Goal: Task Accomplishment & Management: Use online tool/utility

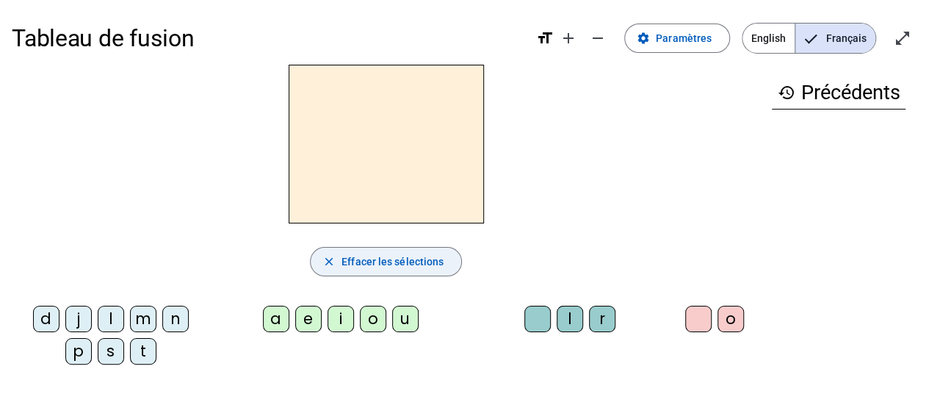
click at [364, 265] on span "Effacer les sélections" at bounding box center [392, 262] width 102 height 18
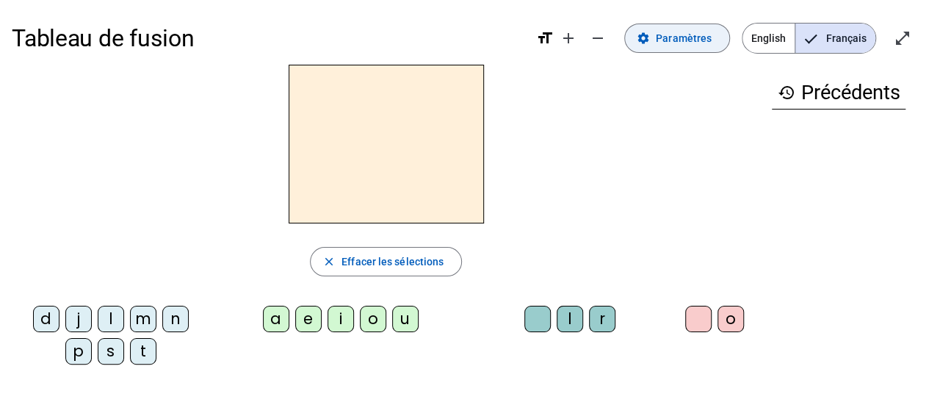
click at [653, 48] on span at bounding box center [677, 38] width 104 height 35
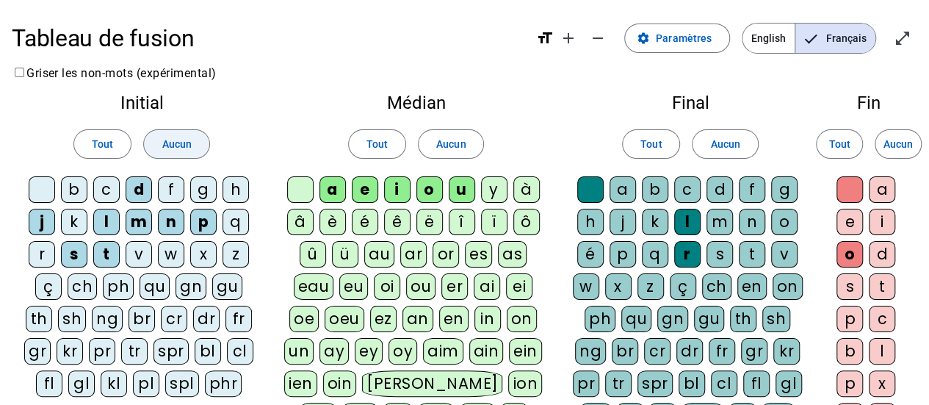
click at [175, 148] on span "Aucun" at bounding box center [176, 144] width 29 height 18
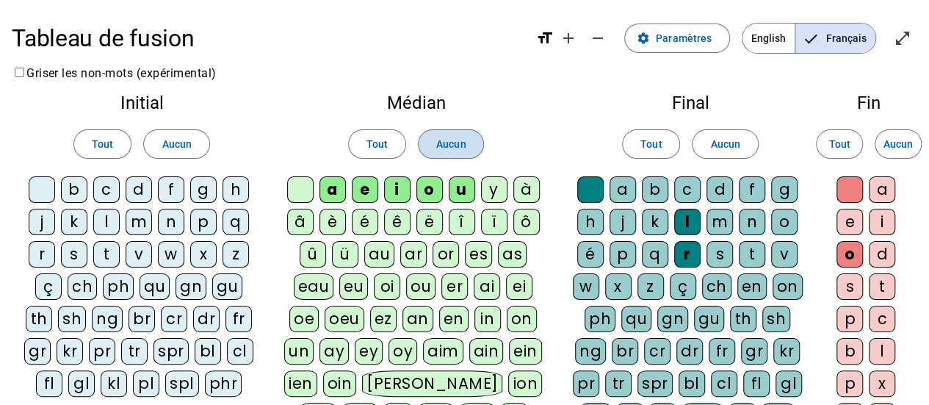
click at [460, 148] on span "Aucun" at bounding box center [450, 144] width 29 height 18
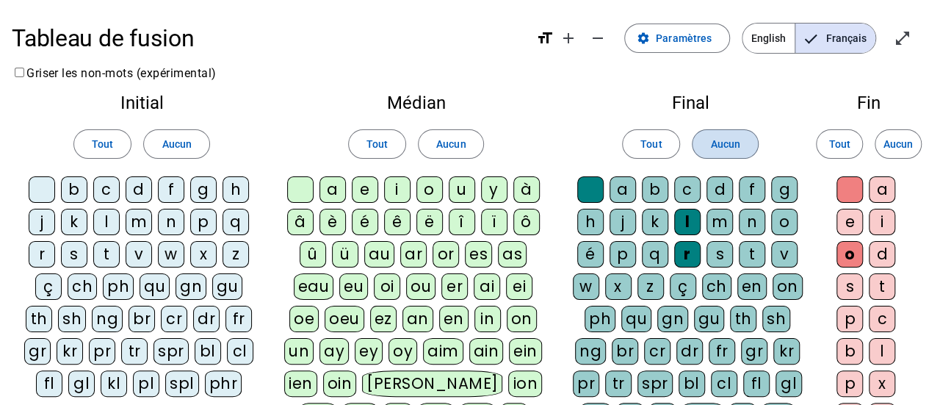
click at [727, 144] on span "Aucun" at bounding box center [724, 144] width 29 height 18
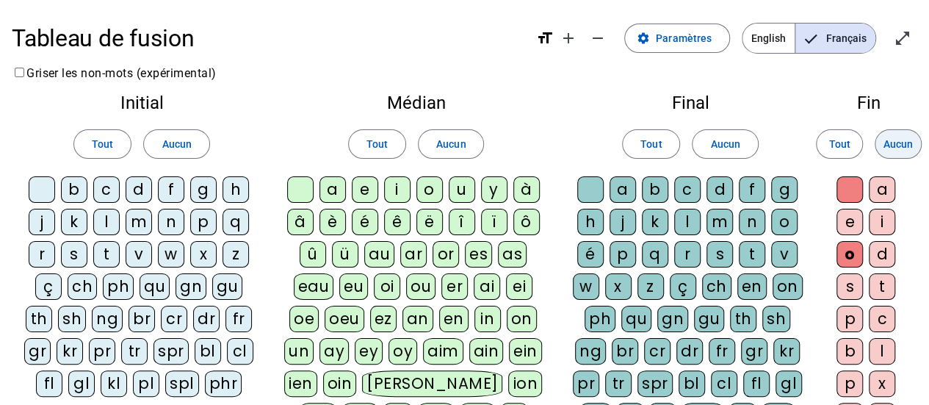
click at [907, 153] on span at bounding box center [898, 143] width 46 height 35
click at [73, 189] on div "b" at bounding box center [74, 189] width 26 height 26
click at [73, 255] on div "s" at bounding box center [74, 254] width 26 height 26
click at [136, 256] on div "v" at bounding box center [139, 254] width 26 height 26
click at [148, 222] on div "m" at bounding box center [139, 222] width 26 height 26
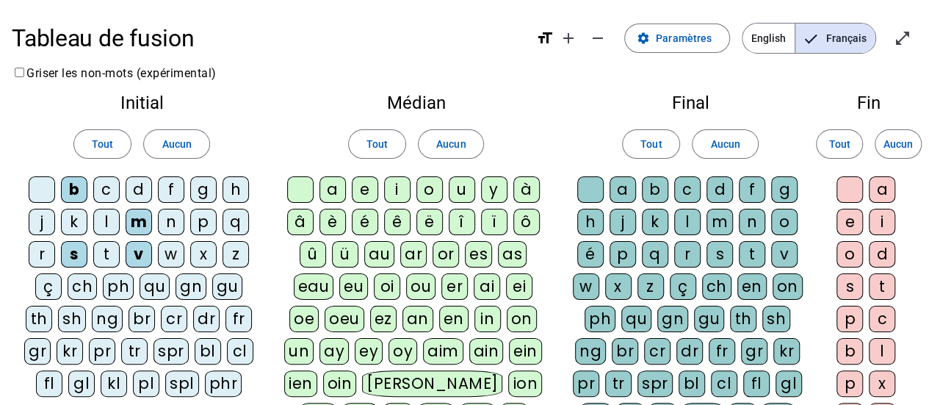
click at [191, 198] on div "g" at bounding box center [203, 189] width 26 height 26
click at [106, 253] on div "t" at bounding box center [106, 254] width 26 height 26
click at [330, 192] on div "a" at bounding box center [332, 189] width 26 height 26
click at [364, 186] on div "e" at bounding box center [365, 189] width 26 height 26
click at [396, 189] on div "i" at bounding box center [397, 189] width 26 height 26
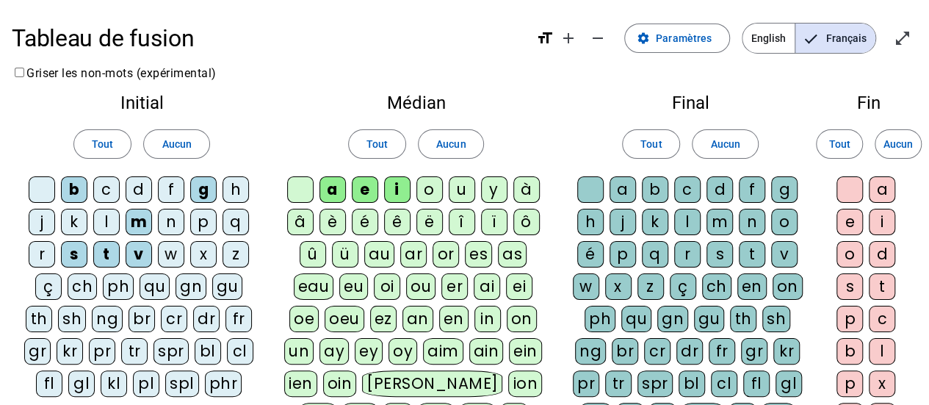
click at [430, 184] on div "o" at bounding box center [429, 189] width 26 height 26
click at [459, 189] on div "u" at bounding box center [462, 189] width 26 height 26
click at [294, 187] on div at bounding box center [300, 189] width 26 height 26
click at [586, 189] on div at bounding box center [590, 189] width 26 height 26
click at [682, 195] on div "c" at bounding box center [687, 189] width 26 height 26
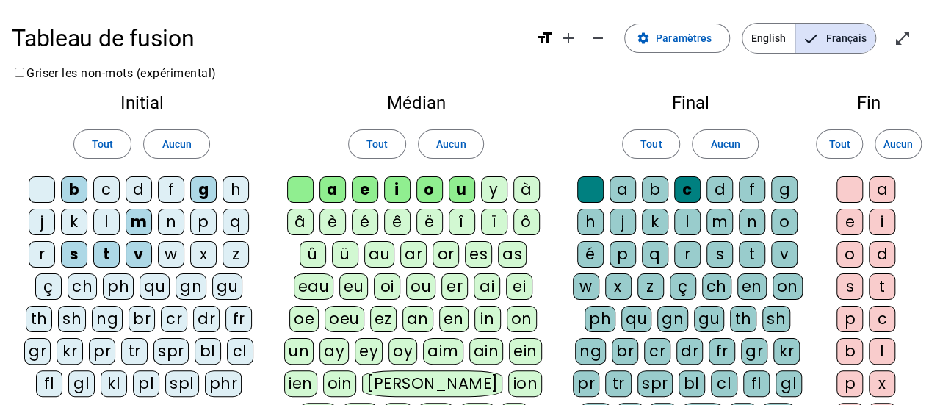
click at [674, 225] on div "l" at bounding box center [687, 222] width 26 height 26
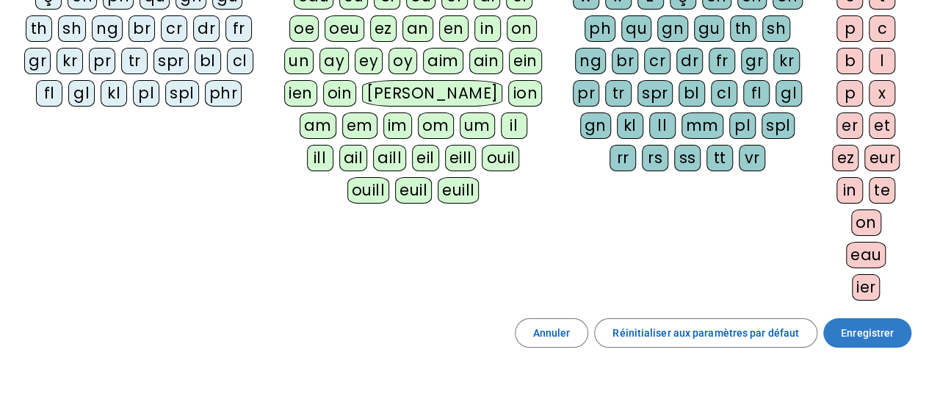
click at [865, 328] on span "Enregistrer" at bounding box center [867, 333] width 53 height 18
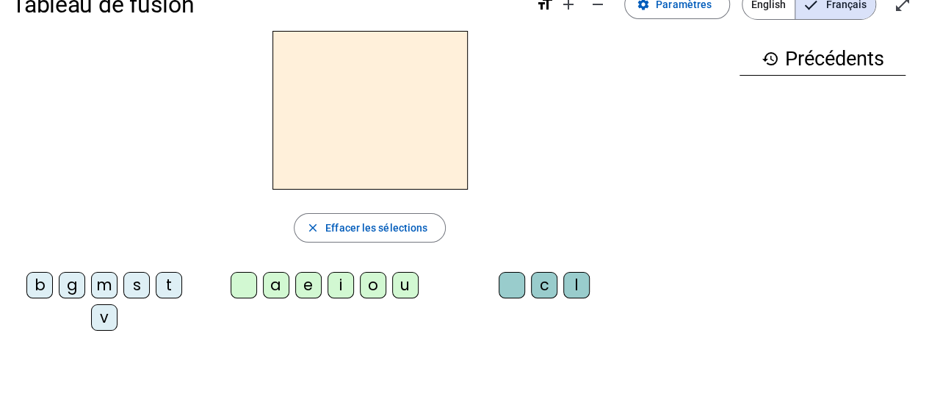
click at [28, 278] on div "b" at bounding box center [39, 285] width 26 height 26
click at [306, 290] on div "e" at bounding box center [308, 285] width 26 height 26
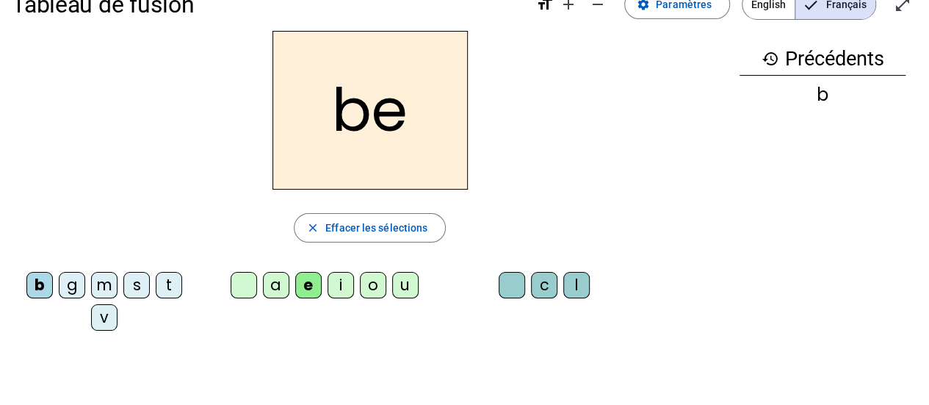
click at [532, 290] on div "c" at bounding box center [544, 285] width 26 height 26
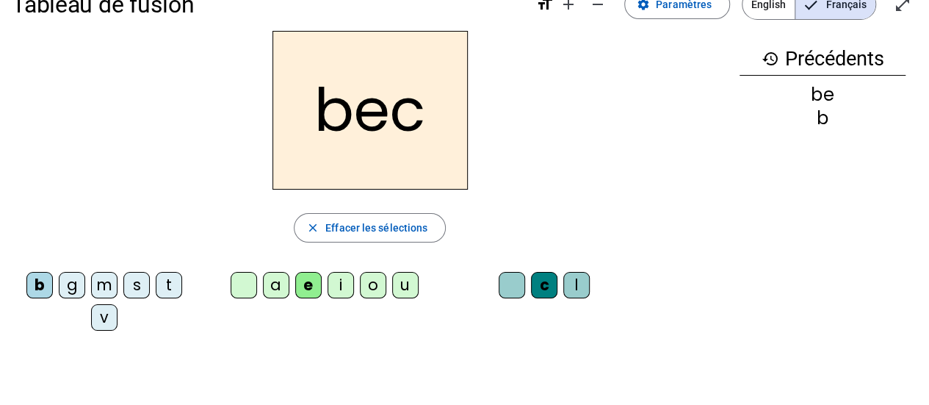
click at [131, 289] on div "s" at bounding box center [136, 285] width 26 height 26
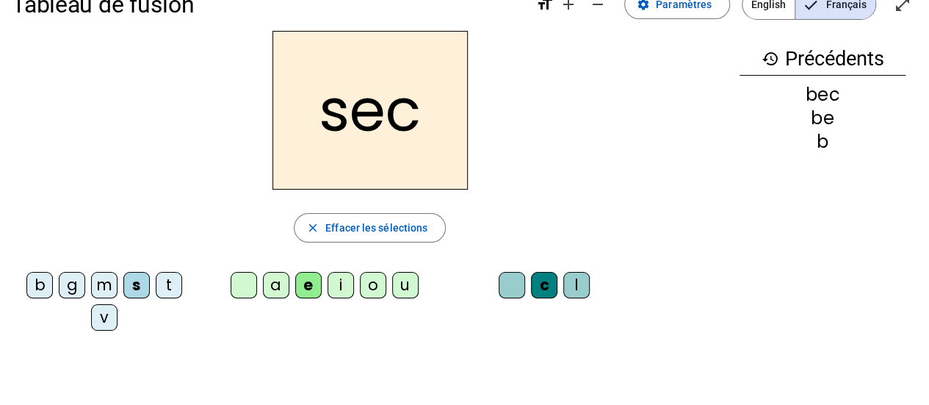
click at [279, 292] on div "a" at bounding box center [276, 285] width 26 height 26
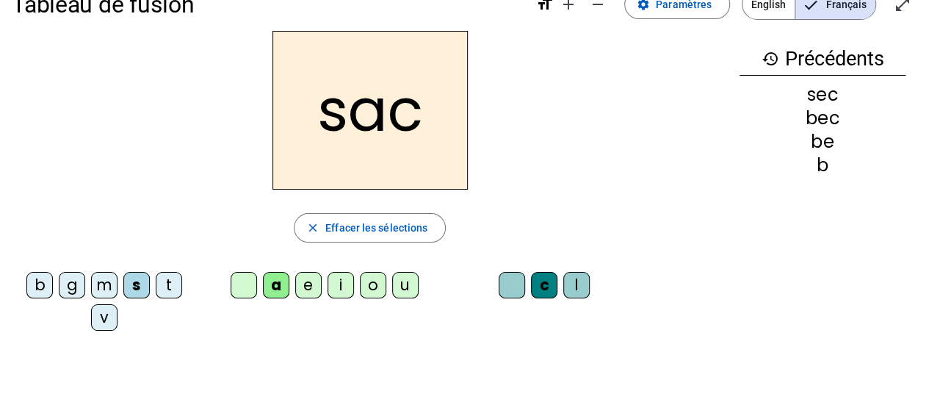
click at [504, 286] on div at bounding box center [512, 285] width 26 height 26
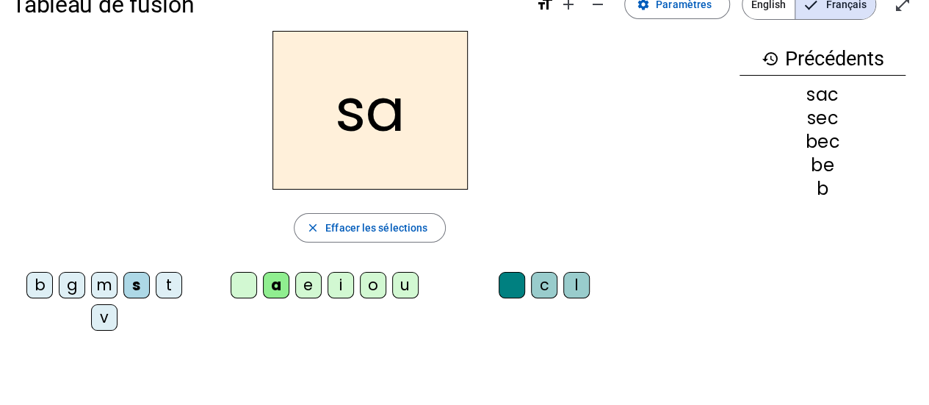
click at [103, 319] on div "v" at bounding box center [104, 317] width 26 height 26
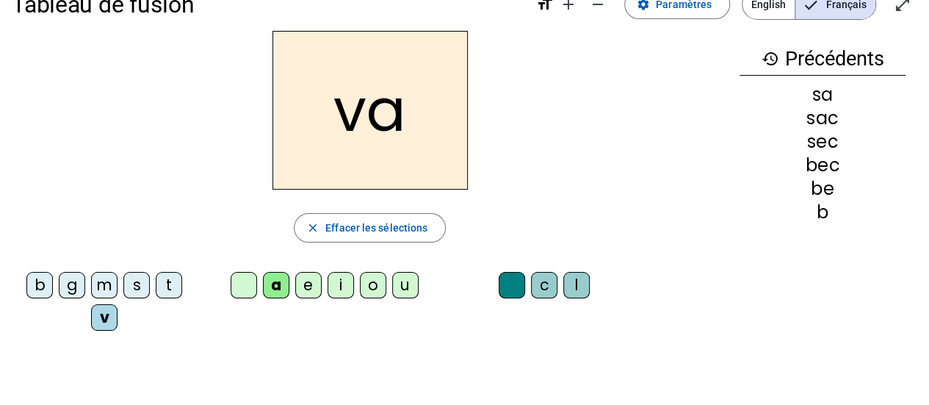
click at [573, 285] on div "l" at bounding box center [576, 285] width 26 height 26
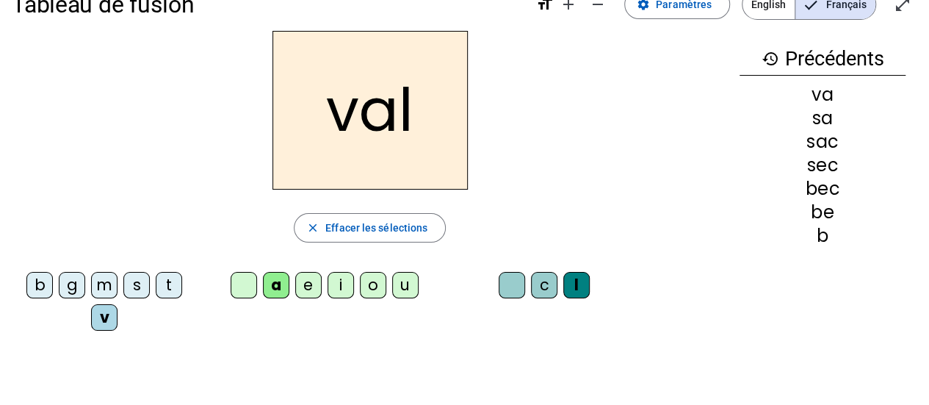
click at [107, 289] on div "m" at bounding box center [104, 285] width 26 height 26
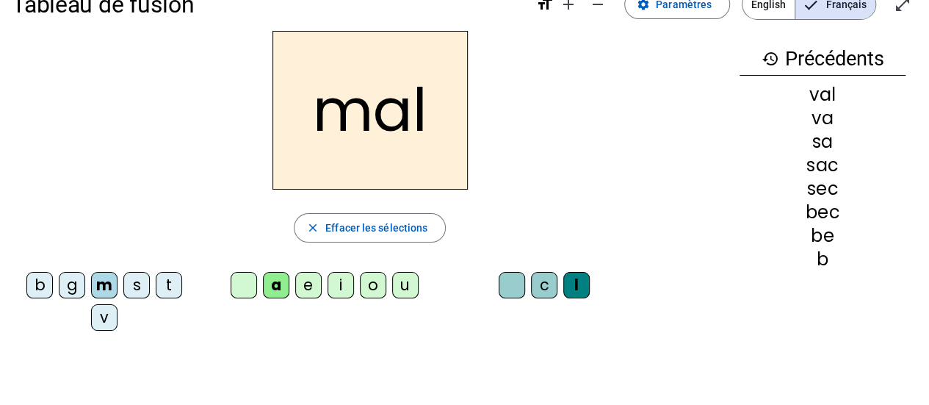
click at [339, 296] on div "i" at bounding box center [340, 285] width 26 height 26
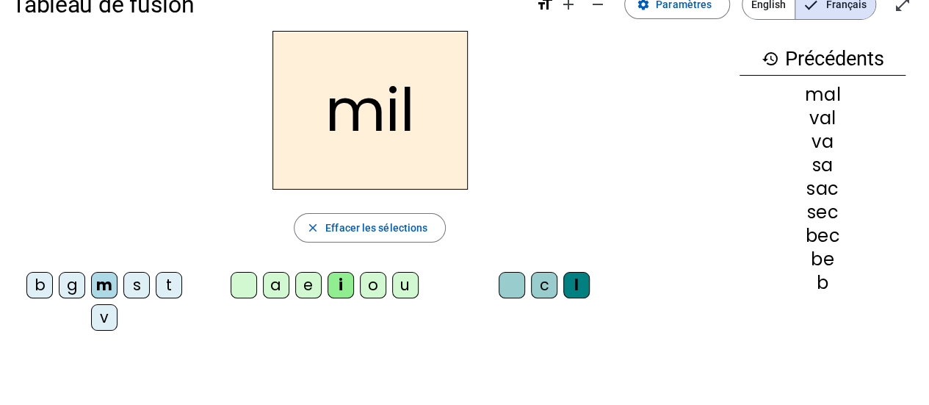
click at [137, 286] on div "s" at bounding box center [136, 285] width 26 height 26
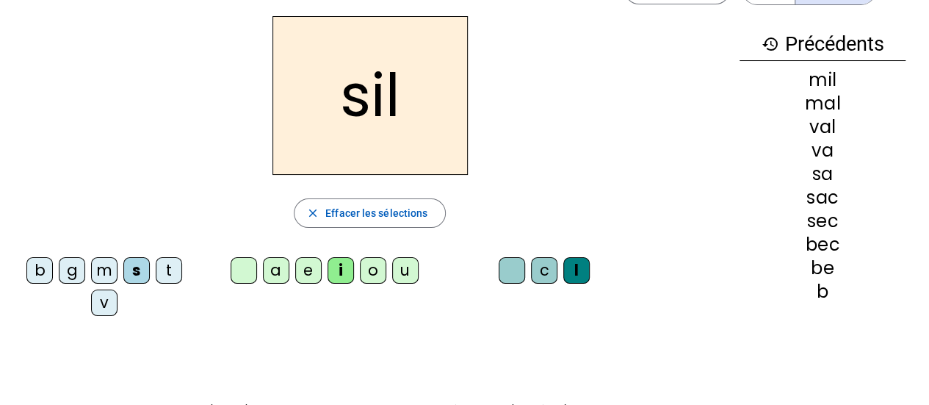
click at [273, 285] on letter-bubble "a" at bounding box center [279, 273] width 32 height 32
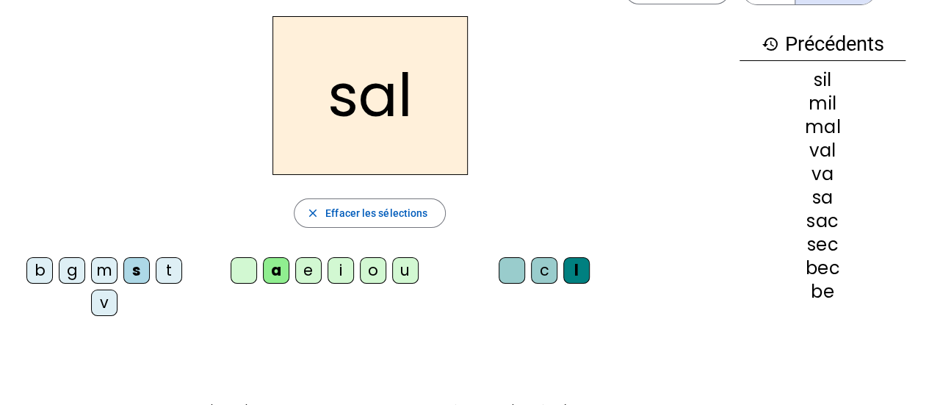
click at [374, 276] on div "o" at bounding box center [373, 270] width 26 height 26
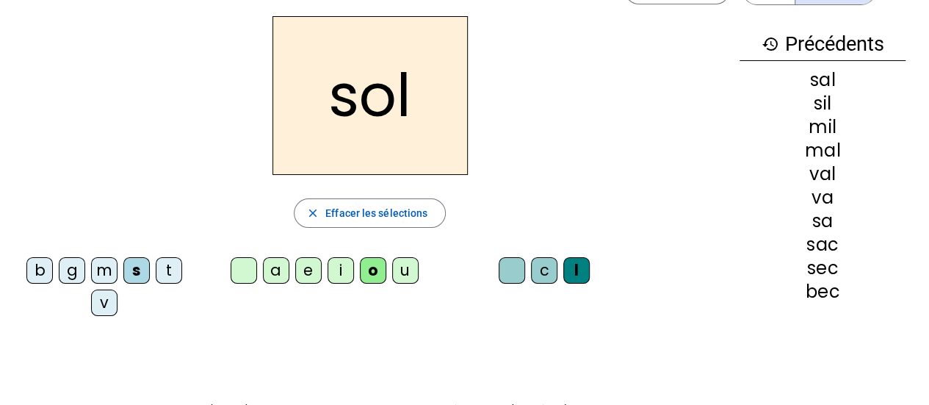
click at [307, 275] on div "e" at bounding box center [308, 270] width 26 height 26
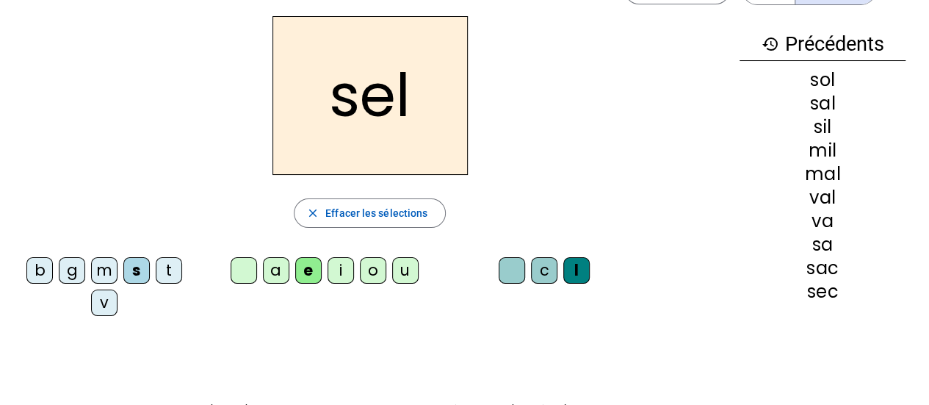
click at [73, 273] on div "g" at bounding box center [72, 270] width 26 height 26
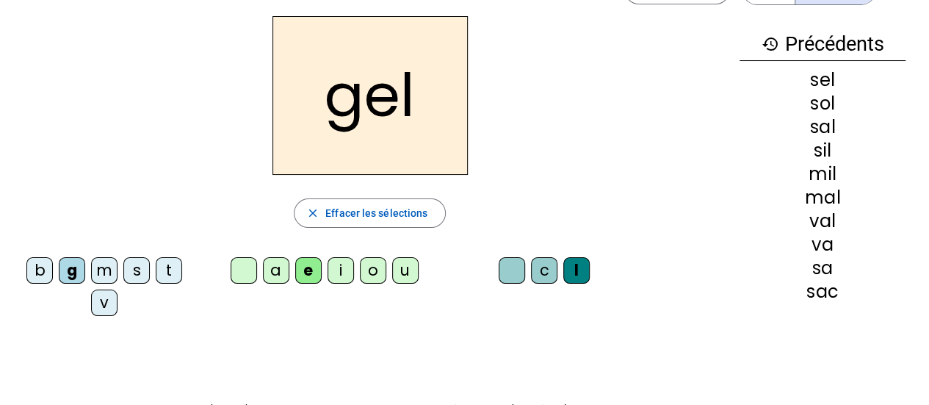
click at [40, 266] on div "b" at bounding box center [39, 270] width 26 height 26
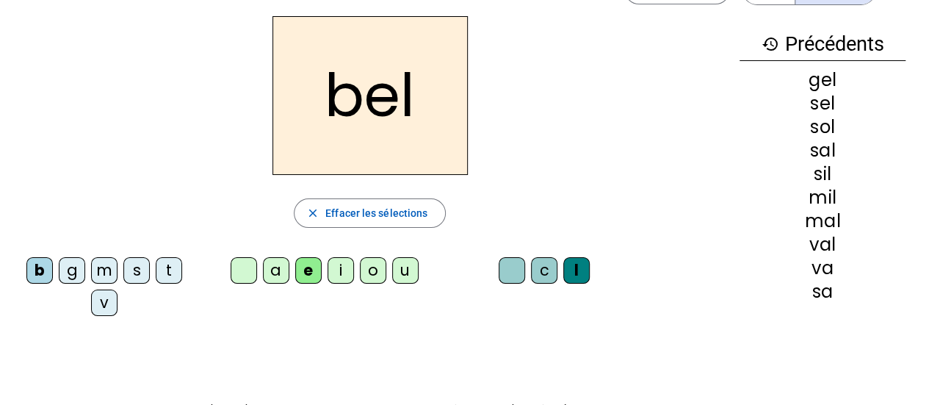
click at [178, 267] on div "t" at bounding box center [169, 270] width 26 height 26
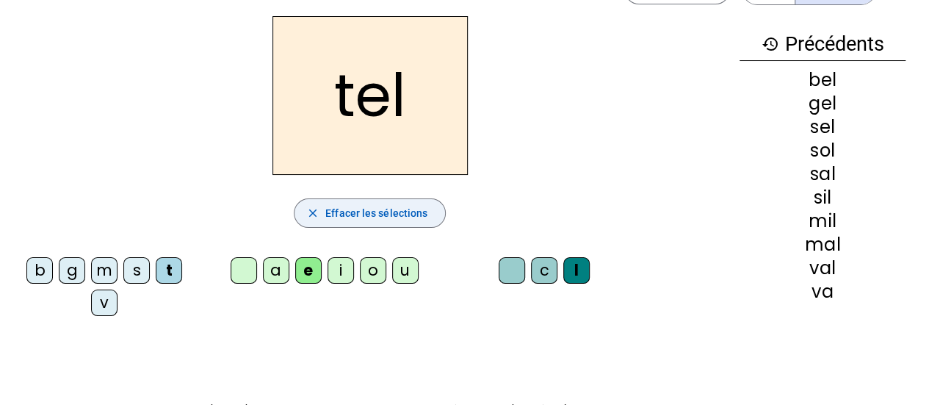
click at [347, 222] on span "button" at bounding box center [369, 212] width 151 height 35
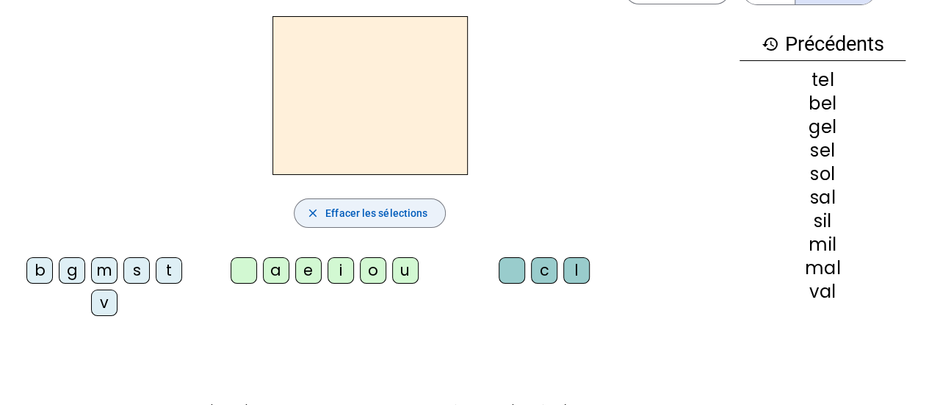
scroll to position [0, 0]
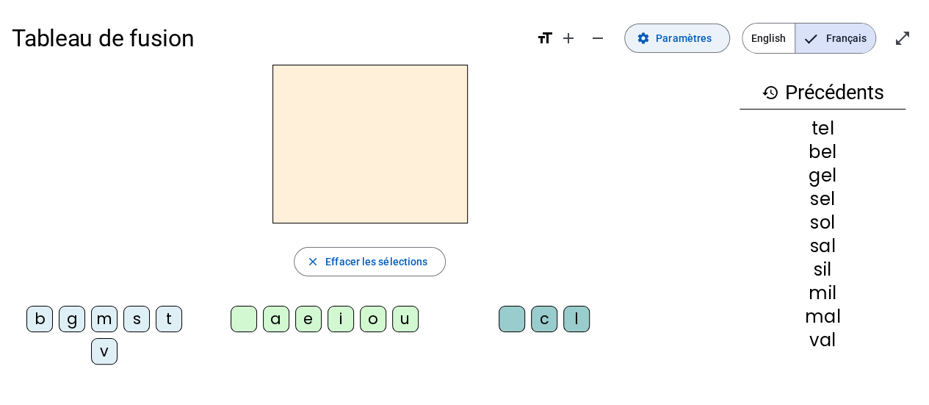
click at [657, 51] on span at bounding box center [677, 38] width 104 height 35
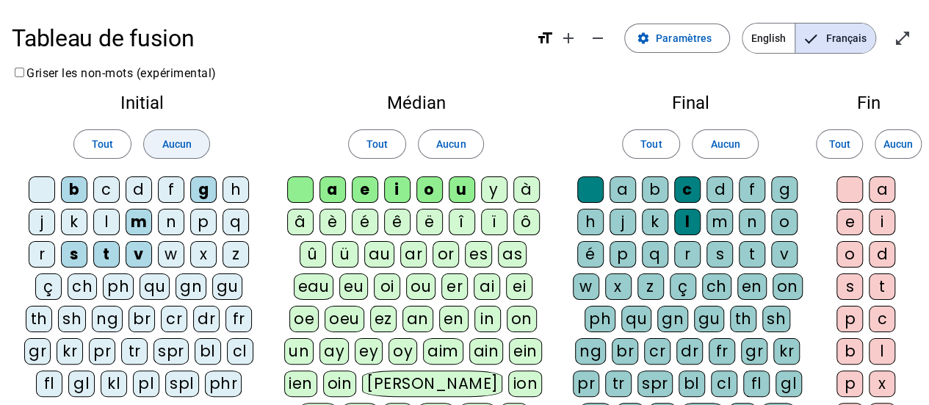
click at [184, 145] on span "Aucun" at bounding box center [176, 144] width 29 height 18
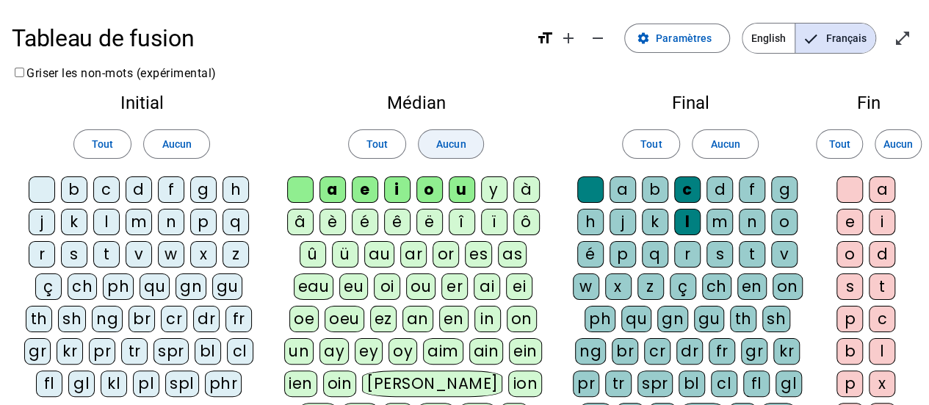
click at [460, 145] on span "Aucun" at bounding box center [450, 144] width 29 height 18
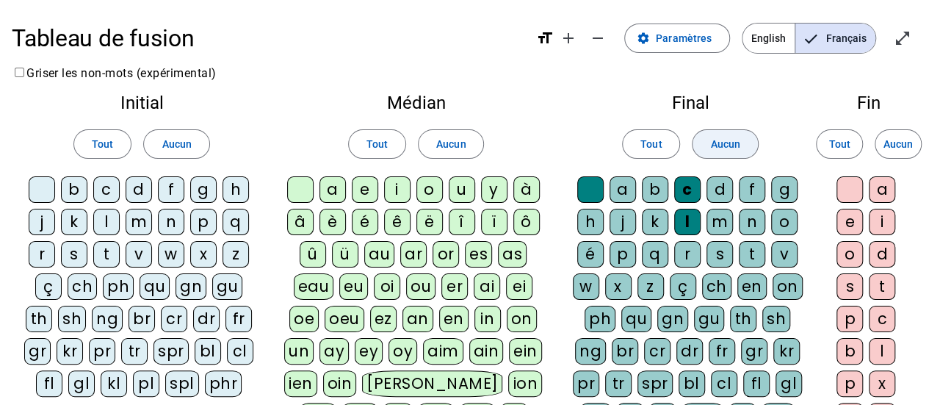
click at [716, 145] on span "Aucun" at bounding box center [724, 144] width 29 height 18
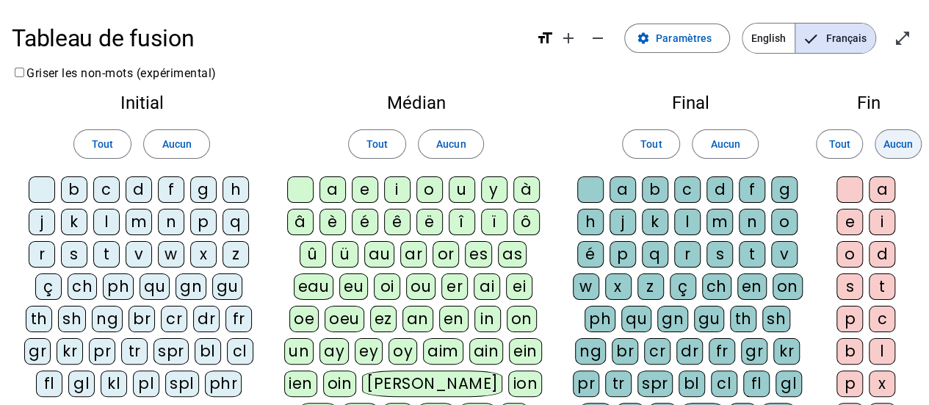
click at [900, 147] on span "Aucun" at bounding box center [897, 144] width 29 height 18
click at [197, 222] on div "p" at bounding box center [203, 222] width 26 height 26
click at [73, 250] on div "s" at bounding box center [74, 254] width 26 height 26
click at [43, 248] on div "r" at bounding box center [42, 254] width 26 height 26
click at [137, 257] on div "v" at bounding box center [139, 254] width 26 height 26
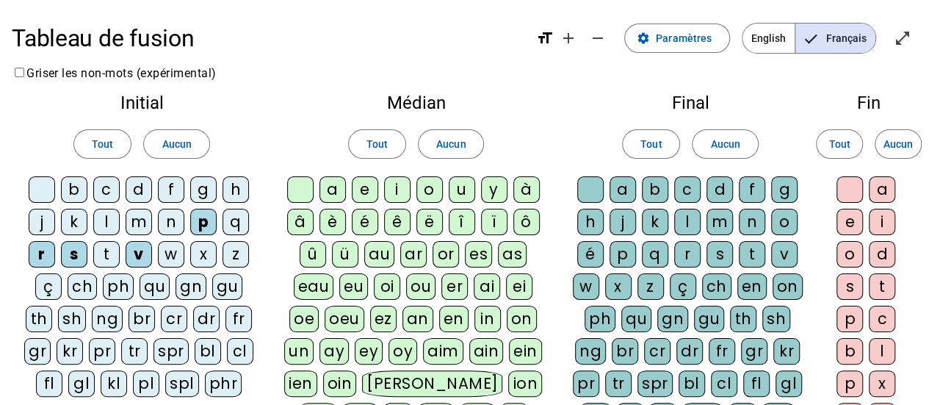
click at [106, 189] on div "c" at bounding box center [106, 189] width 26 height 26
click at [76, 191] on div "b" at bounding box center [74, 189] width 26 height 26
click at [139, 222] on div "m" at bounding box center [139, 222] width 26 height 26
click at [106, 222] on div "l" at bounding box center [106, 222] width 26 height 26
click at [333, 190] on div "a" at bounding box center [332, 189] width 26 height 26
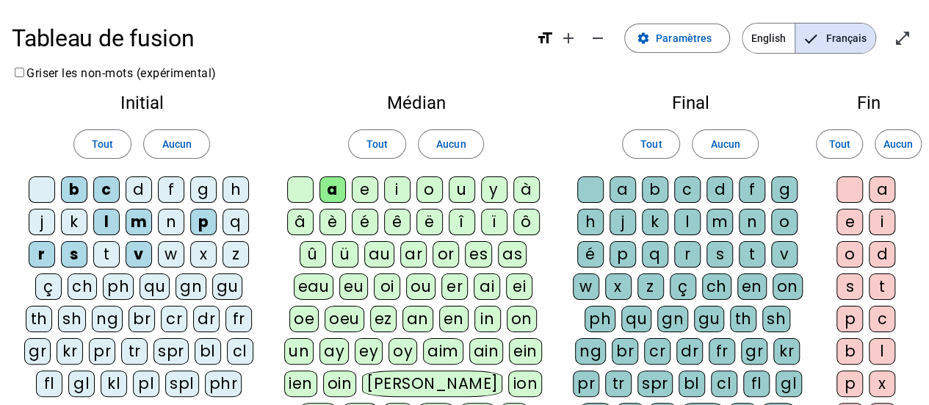
click at [365, 194] on div "e" at bounding box center [365, 189] width 26 height 26
click at [396, 189] on div "i" at bounding box center [397, 189] width 26 height 26
click at [438, 189] on div "o" at bounding box center [429, 189] width 26 height 26
click at [471, 194] on div "u" at bounding box center [462, 189] width 26 height 26
click at [308, 184] on div at bounding box center [300, 189] width 26 height 26
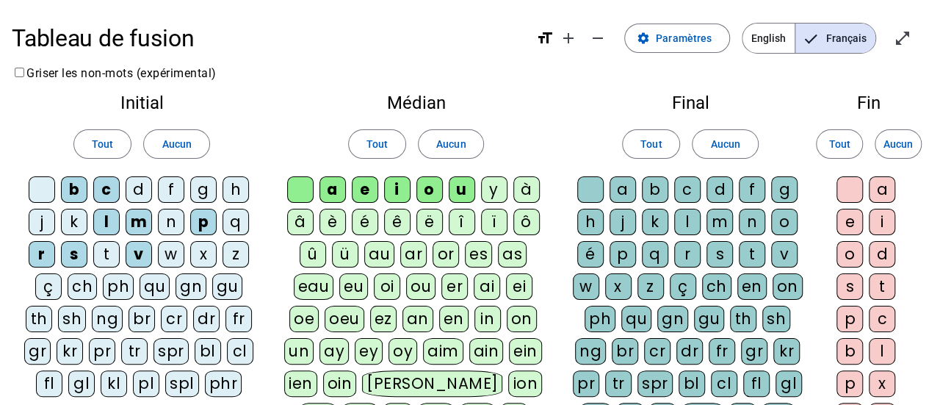
click at [582, 195] on div at bounding box center [590, 189] width 26 height 26
click at [722, 256] on div "s" at bounding box center [719, 254] width 26 height 26
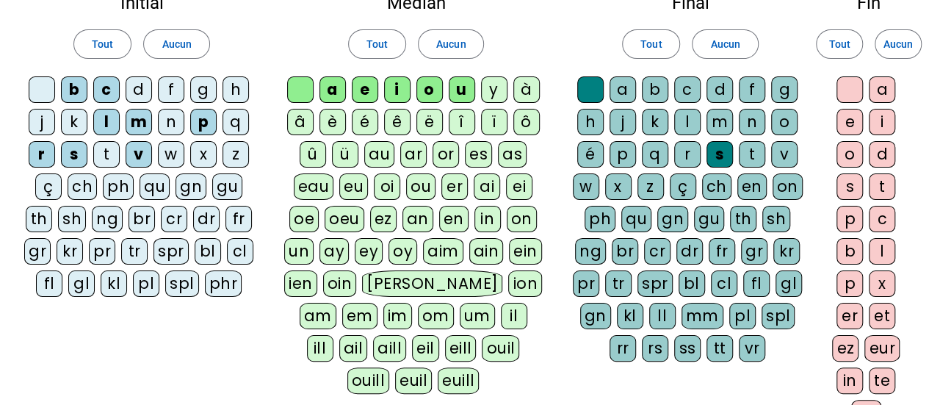
scroll to position [101, 0]
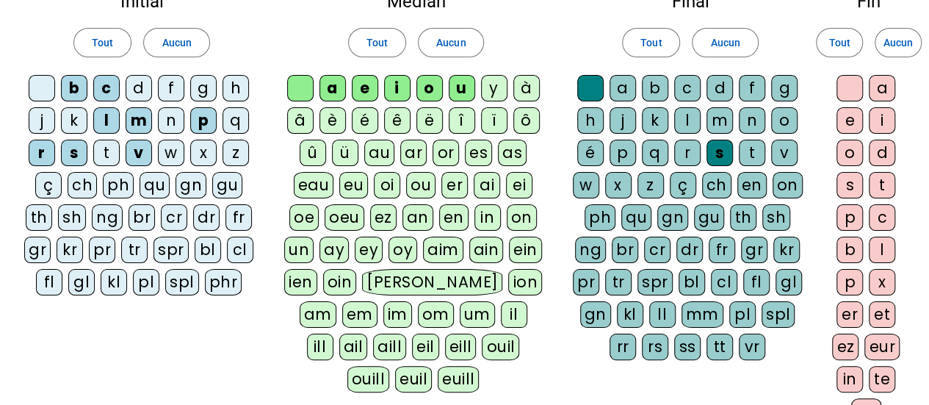
click at [692, 347] on div "ss" at bounding box center [687, 346] width 26 height 26
click at [651, 186] on div "z" at bounding box center [650, 185] width 26 height 26
click at [850, 93] on div at bounding box center [849, 88] width 26 height 26
click at [881, 91] on div "a" at bounding box center [882, 88] width 26 height 26
click at [839, 116] on div "e" at bounding box center [849, 120] width 26 height 26
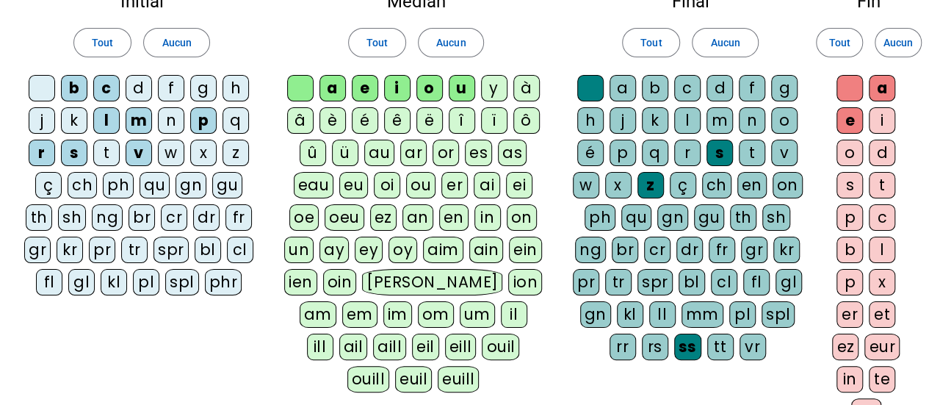
click at [882, 120] on div "i" at bounding box center [882, 120] width 26 height 26
click at [846, 157] on div "o" at bounding box center [849, 152] width 26 height 26
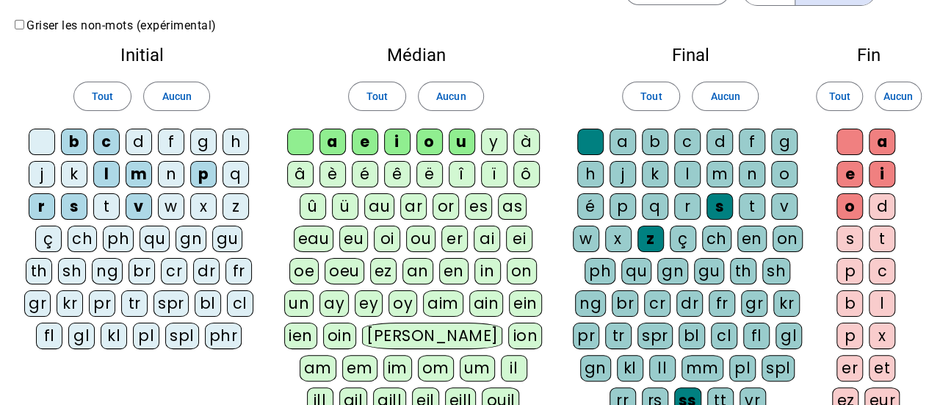
scroll to position [0, 0]
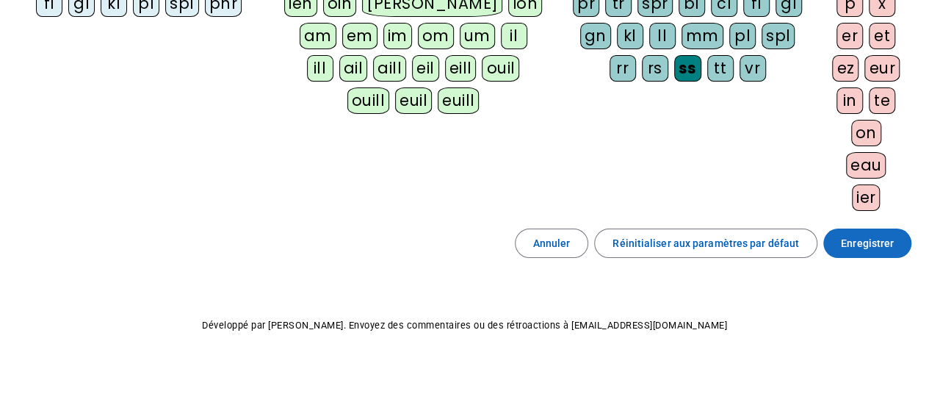
click at [869, 238] on span "Enregistrer" at bounding box center [867, 243] width 53 height 18
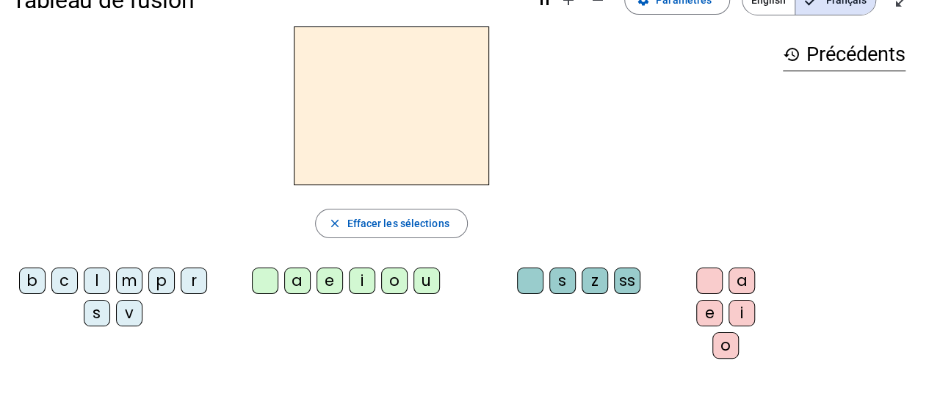
scroll to position [38, 0]
click at [159, 286] on div "p" at bounding box center [161, 280] width 26 height 26
click at [392, 287] on div "o" at bounding box center [394, 280] width 26 height 26
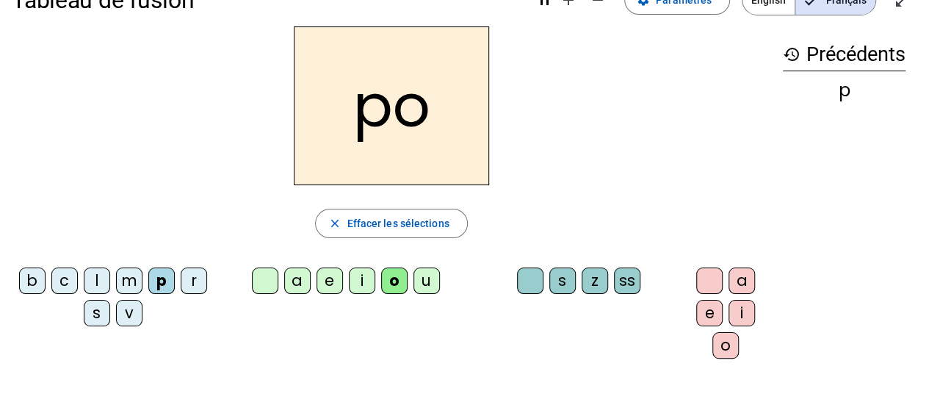
click at [564, 287] on div "s" at bounding box center [562, 280] width 26 height 26
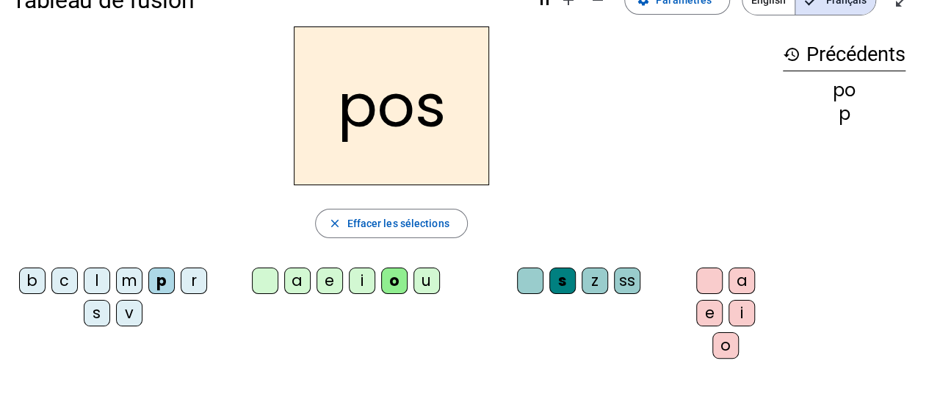
click at [706, 313] on div "e" at bounding box center [709, 313] width 26 height 26
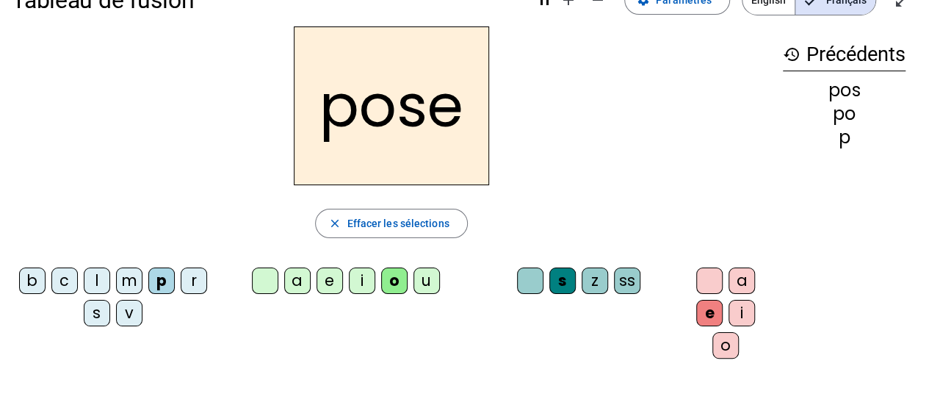
click at [189, 288] on div "r" at bounding box center [194, 280] width 26 height 26
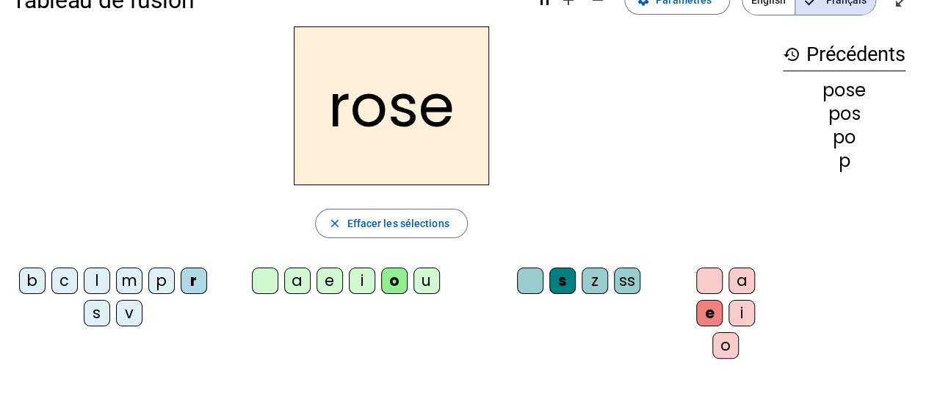
click at [295, 283] on div "a" at bounding box center [297, 280] width 26 height 26
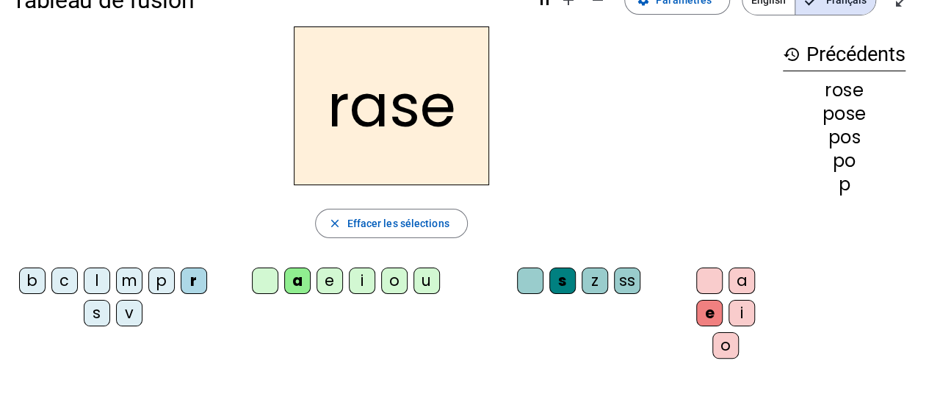
click at [132, 317] on div "v" at bounding box center [129, 313] width 26 height 26
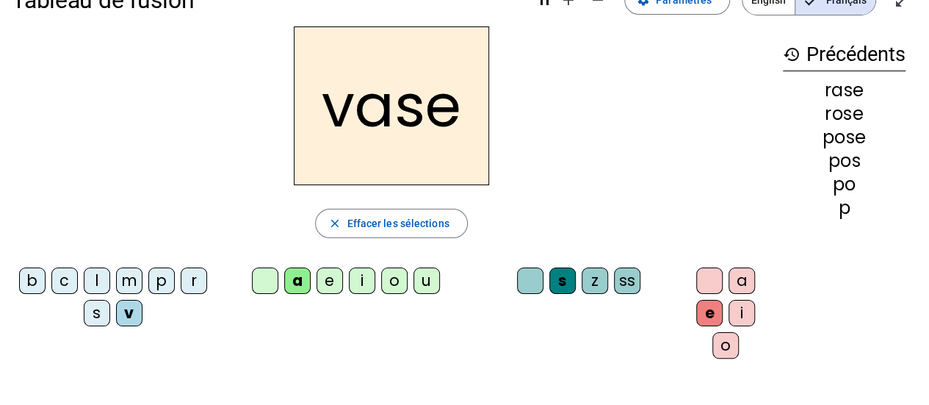
click at [62, 289] on div "c" at bounding box center [64, 280] width 26 height 26
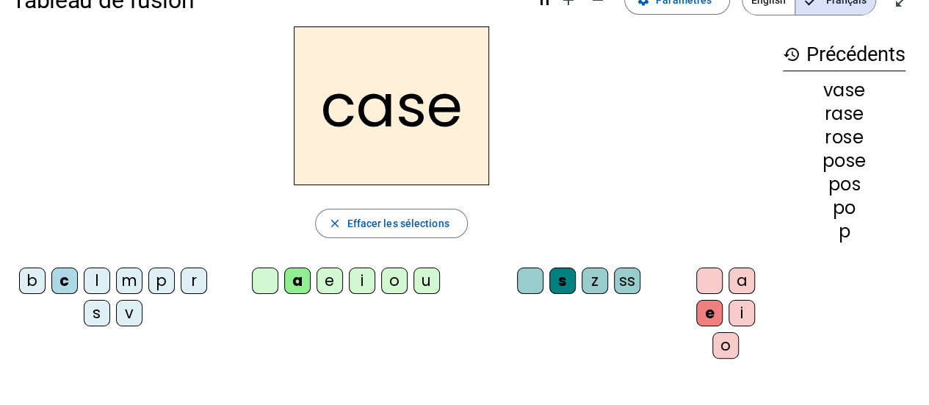
click at [29, 282] on div "b" at bounding box center [32, 280] width 26 height 26
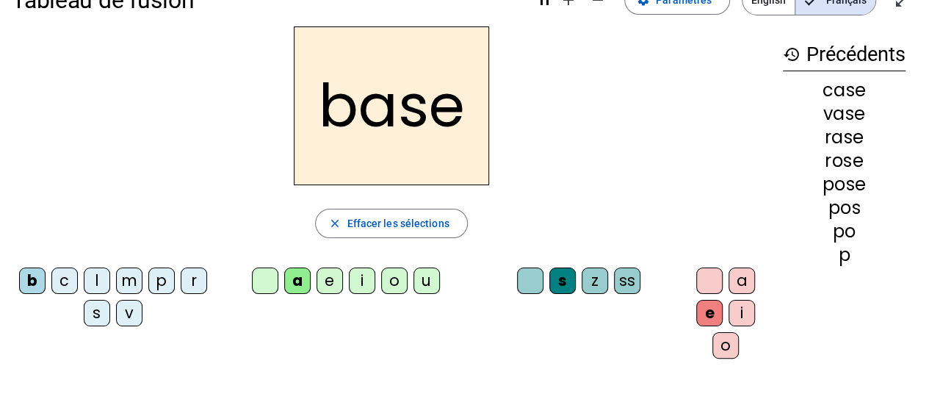
click at [360, 283] on div "i" at bounding box center [362, 280] width 26 height 26
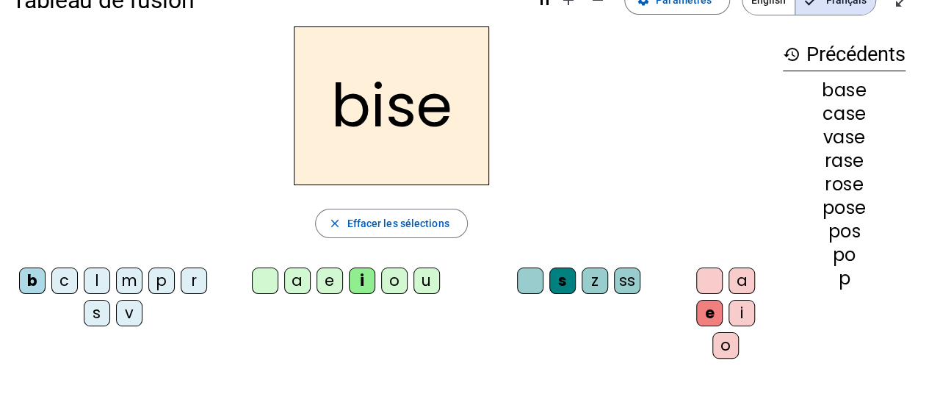
click at [424, 283] on div "u" at bounding box center [426, 280] width 26 height 26
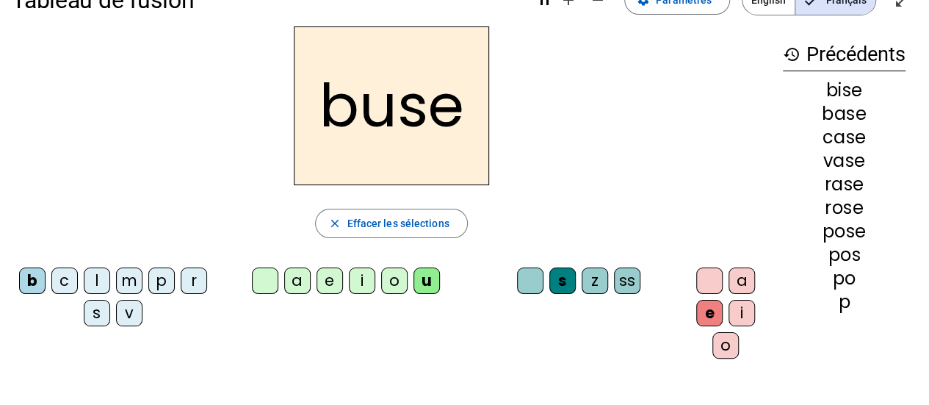
click at [203, 288] on div "r" at bounding box center [194, 280] width 26 height 26
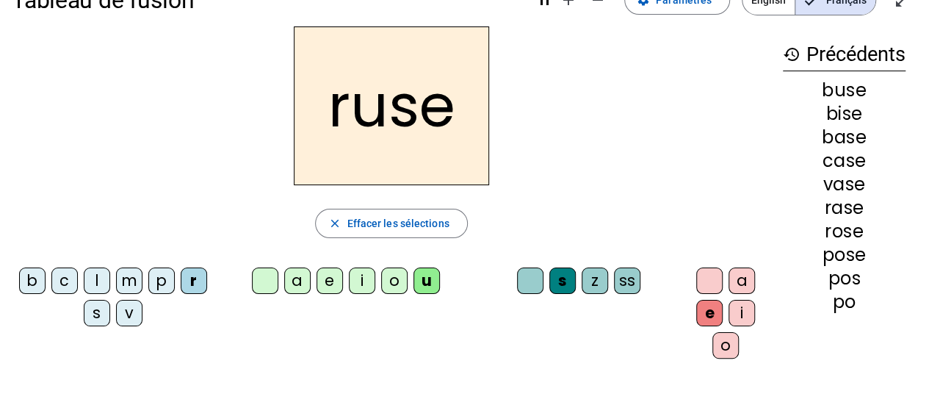
click at [130, 278] on div "m" at bounding box center [129, 280] width 26 height 26
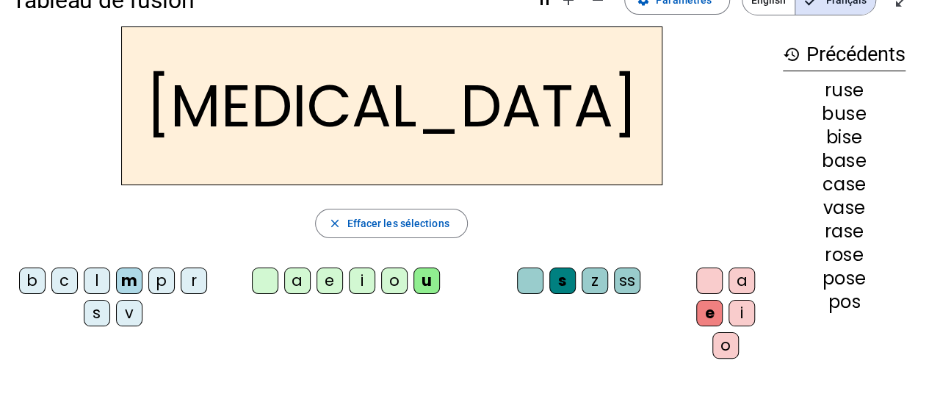
click at [360, 283] on div "i" at bounding box center [362, 280] width 26 height 26
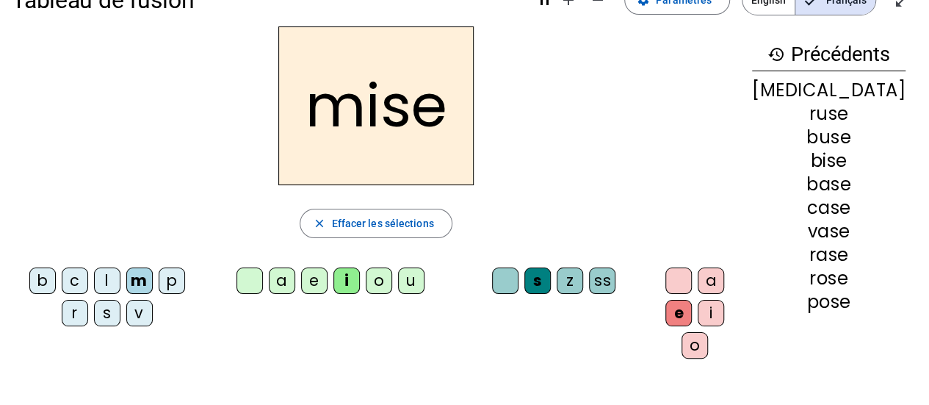
click at [96, 282] on div "l" at bounding box center [107, 280] width 26 height 26
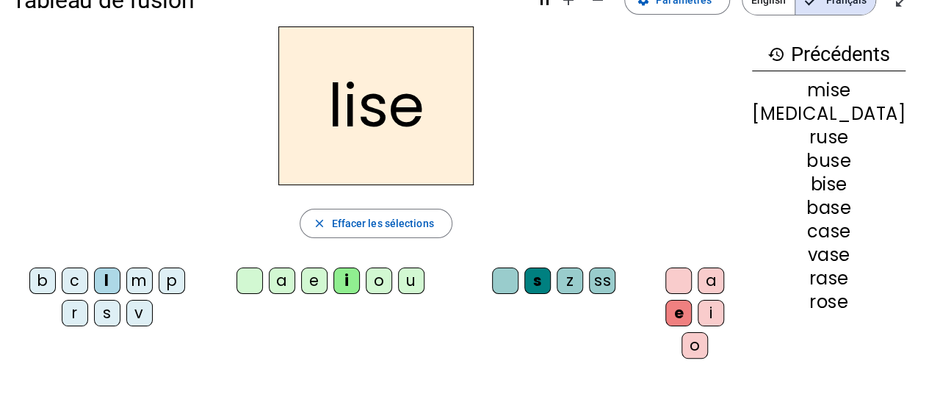
click at [128, 314] on div "v" at bounding box center [139, 313] width 26 height 26
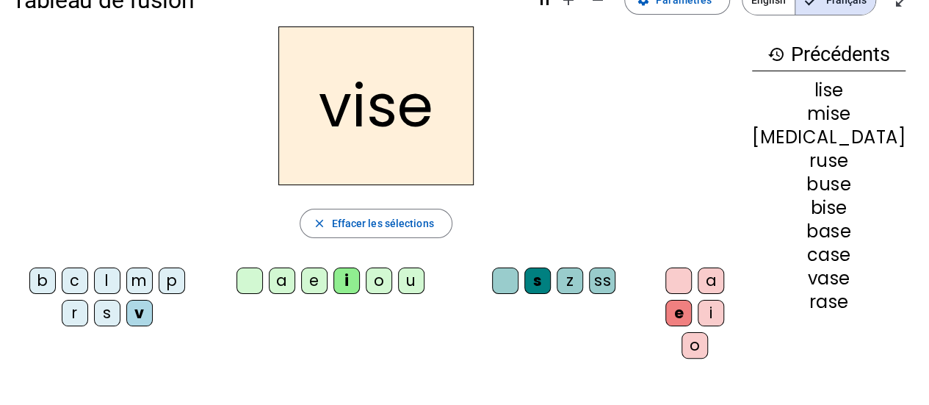
click at [31, 286] on div "b" at bounding box center [42, 280] width 26 height 26
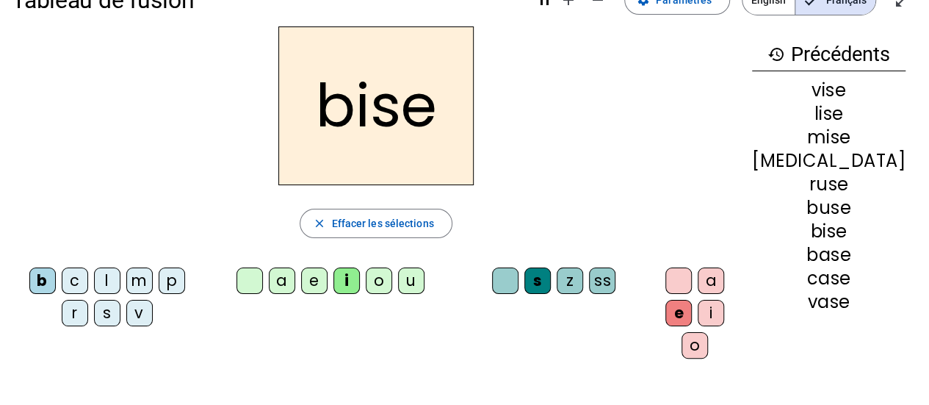
click at [424, 283] on div "u" at bounding box center [411, 280] width 26 height 26
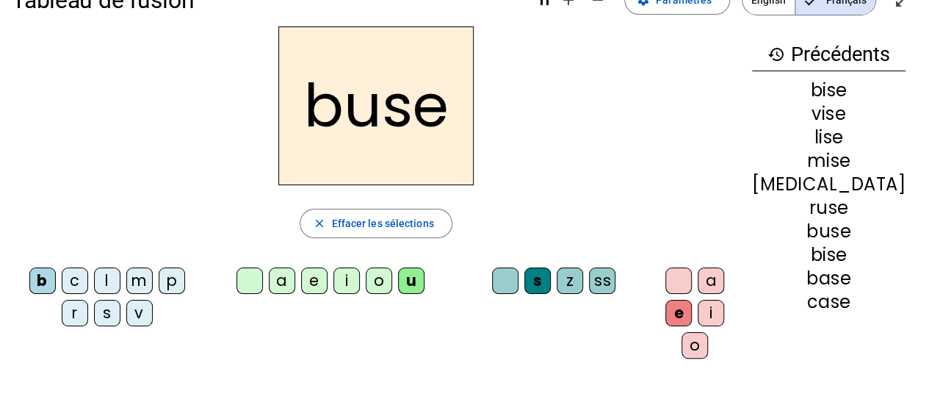
click at [692, 279] on div at bounding box center [678, 280] width 26 height 26
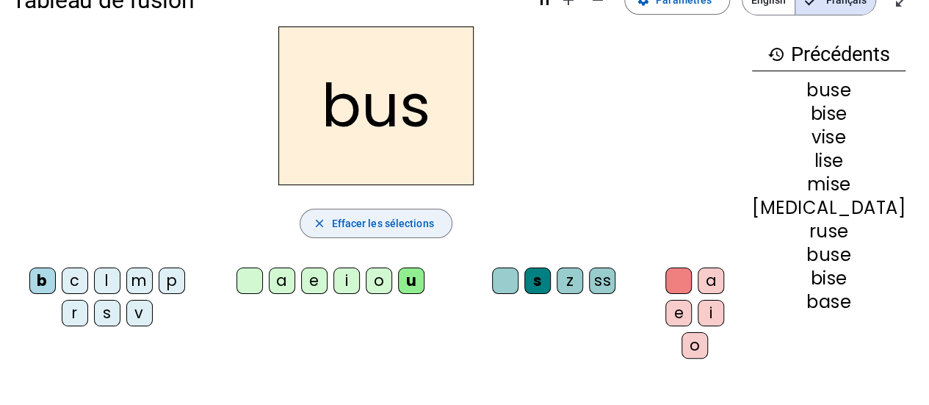
click at [380, 229] on span "Effacer les sélections" at bounding box center [382, 223] width 102 height 18
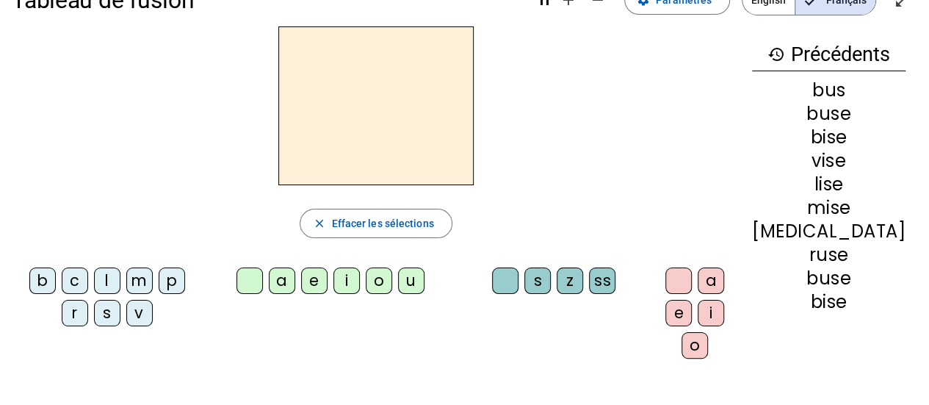
click at [64, 291] on div "c" at bounding box center [75, 280] width 26 height 26
click at [295, 285] on div "a" at bounding box center [282, 280] width 26 height 26
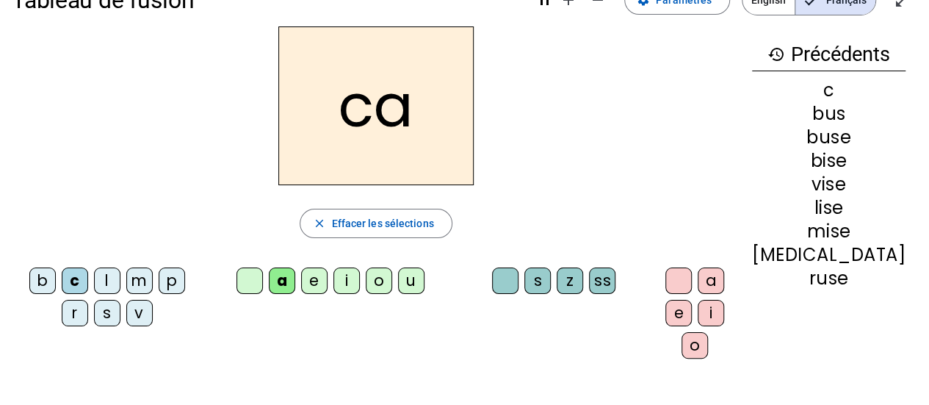
click at [551, 286] on div "s" at bounding box center [537, 280] width 26 height 26
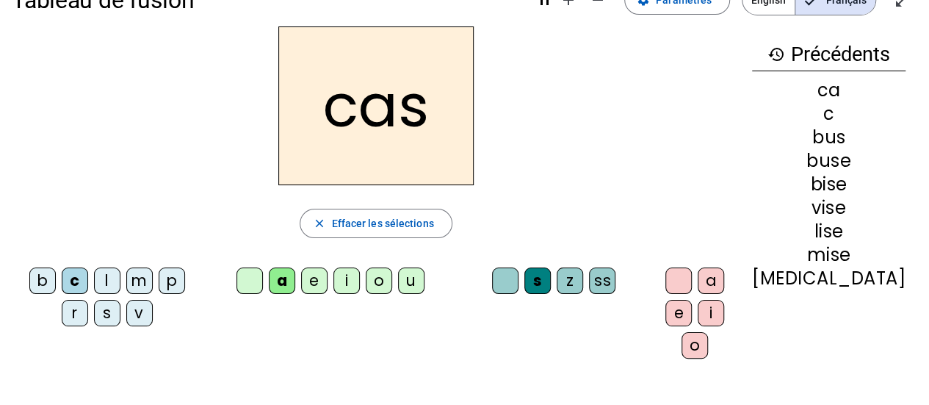
click at [692, 318] on div "e" at bounding box center [678, 313] width 26 height 26
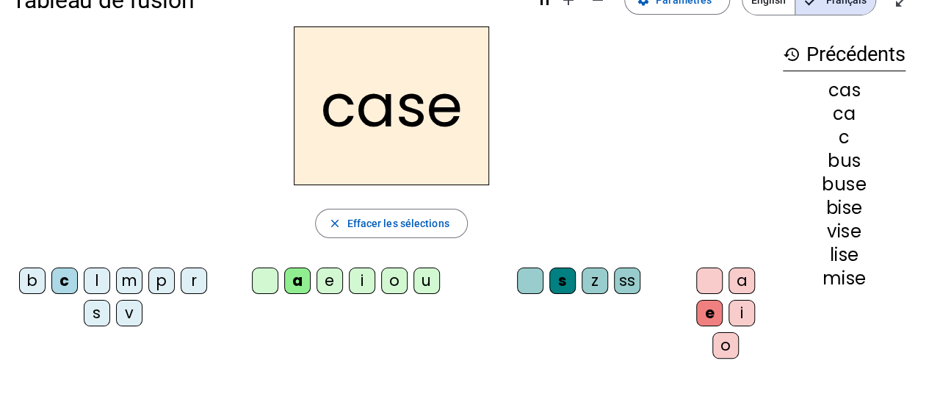
click at [630, 288] on div "ss" at bounding box center [627, 280] width 26 height 26
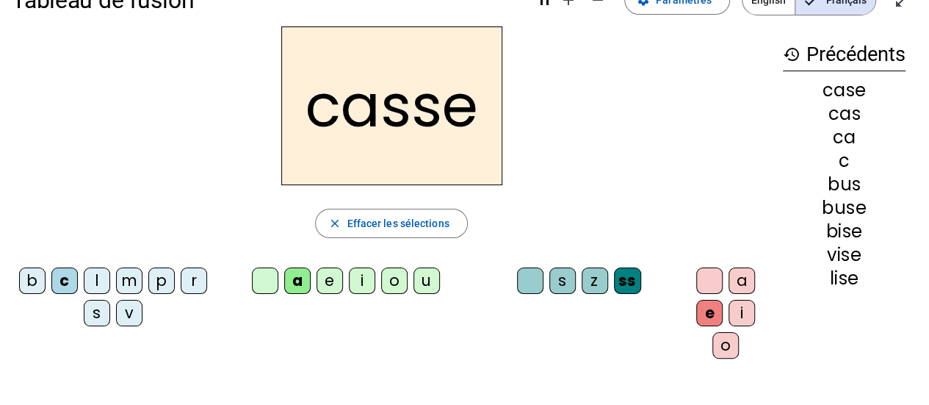
click at [402, 222] on span "Effacer les sélections" at bounding box center [398, 223] width 102 height 18
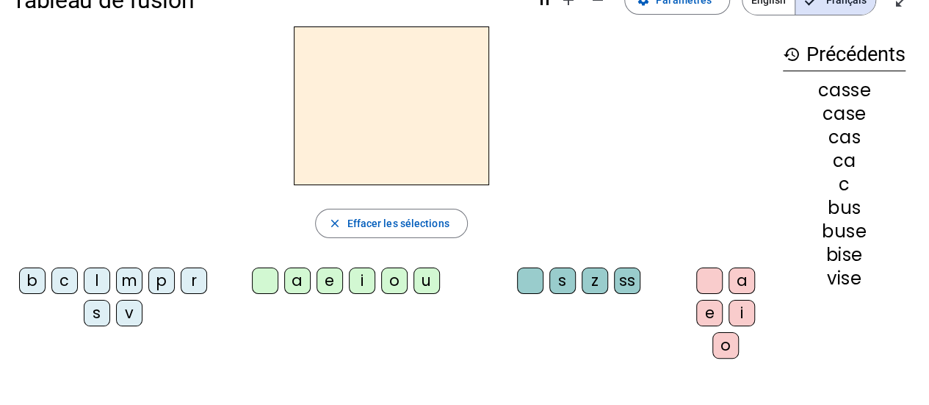
click at [98, 286] on div "l" at bounding box center [97, 280] width 26 height 26
click at [359, 289] on div "i" at bounding box center [362, 280] width 26 height 26
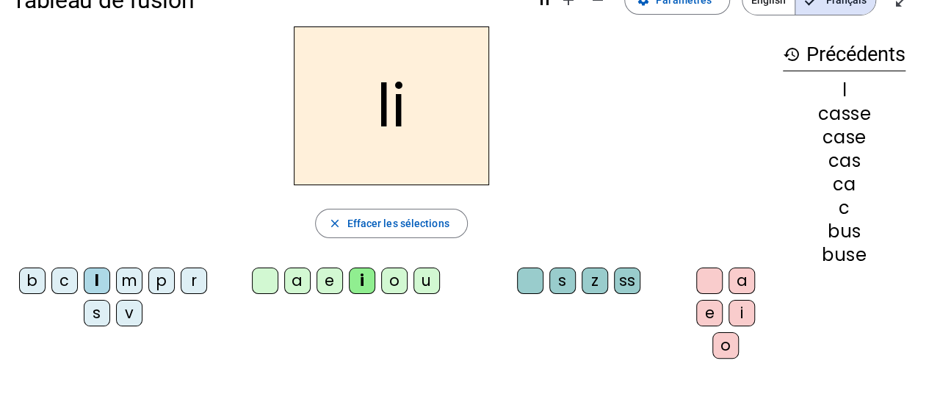
click at [561, 280] on div "s" at bounding box center [562, 280] width 26 height 26
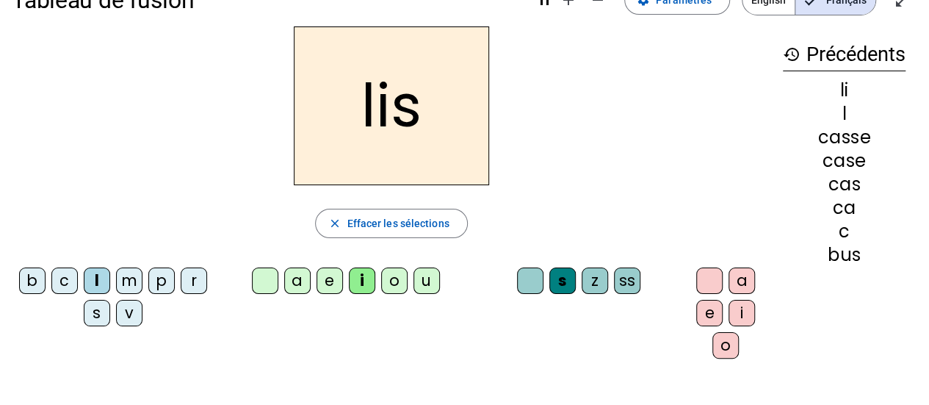
click at [708, 312] on div "e" at bounding box center [709, 313] width 26 height 26
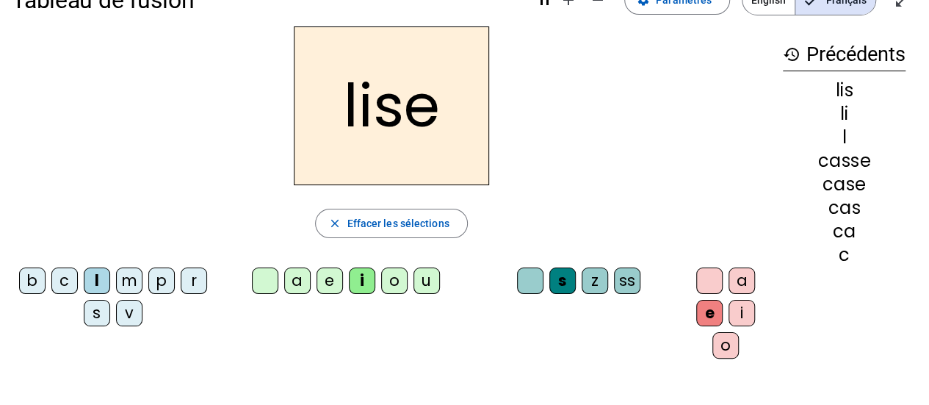
click at [623, 286] on div "ss" at bounding box center [627, 280] width 26 height 26
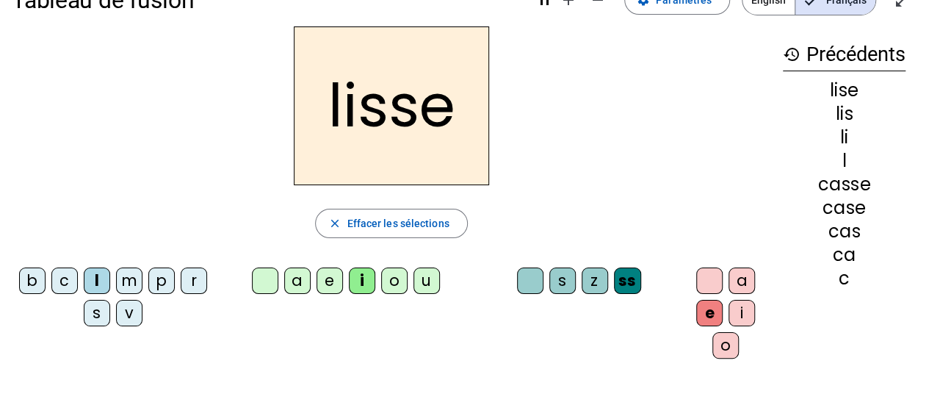
click at [620, 283] on div "ss" at bounding box center [627, 280] width 27 height 26
